Goal: Go to known website: Access a specific website the user already knows

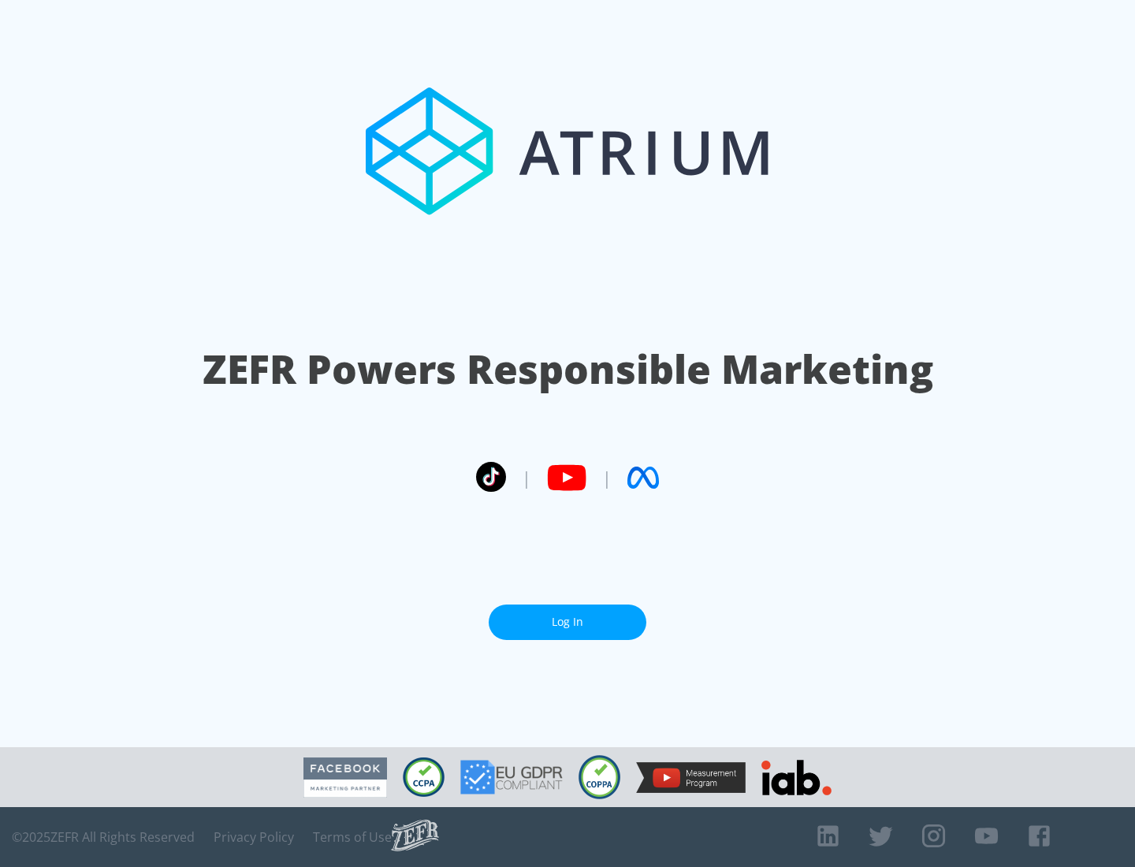
click at [567, 622] on link "Log In" at bounding box center [568, 621] width 158 height 35
